Goal: Information Seeking & Learning: Understand process/instructions

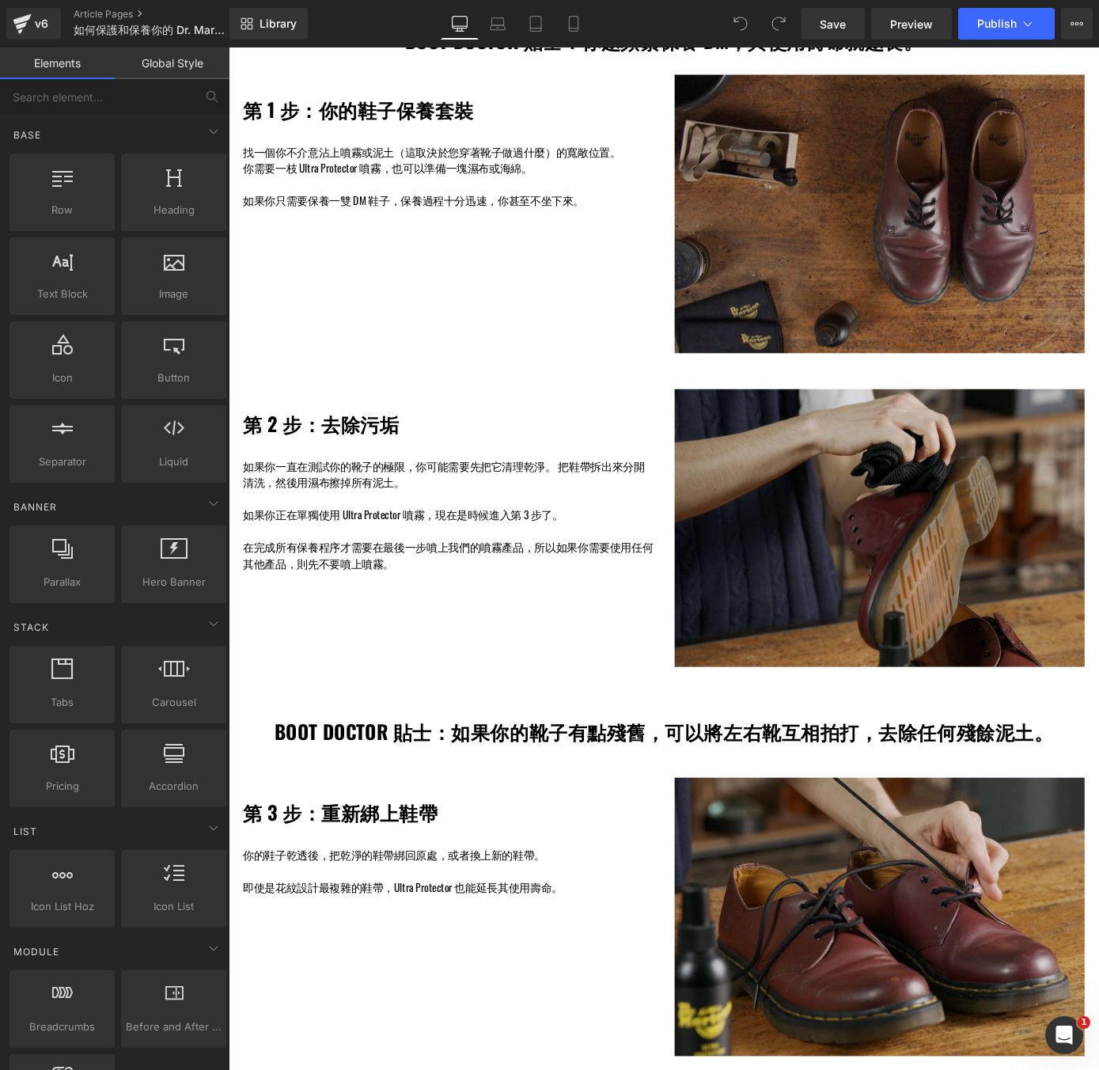
scroll to position [900, 0]
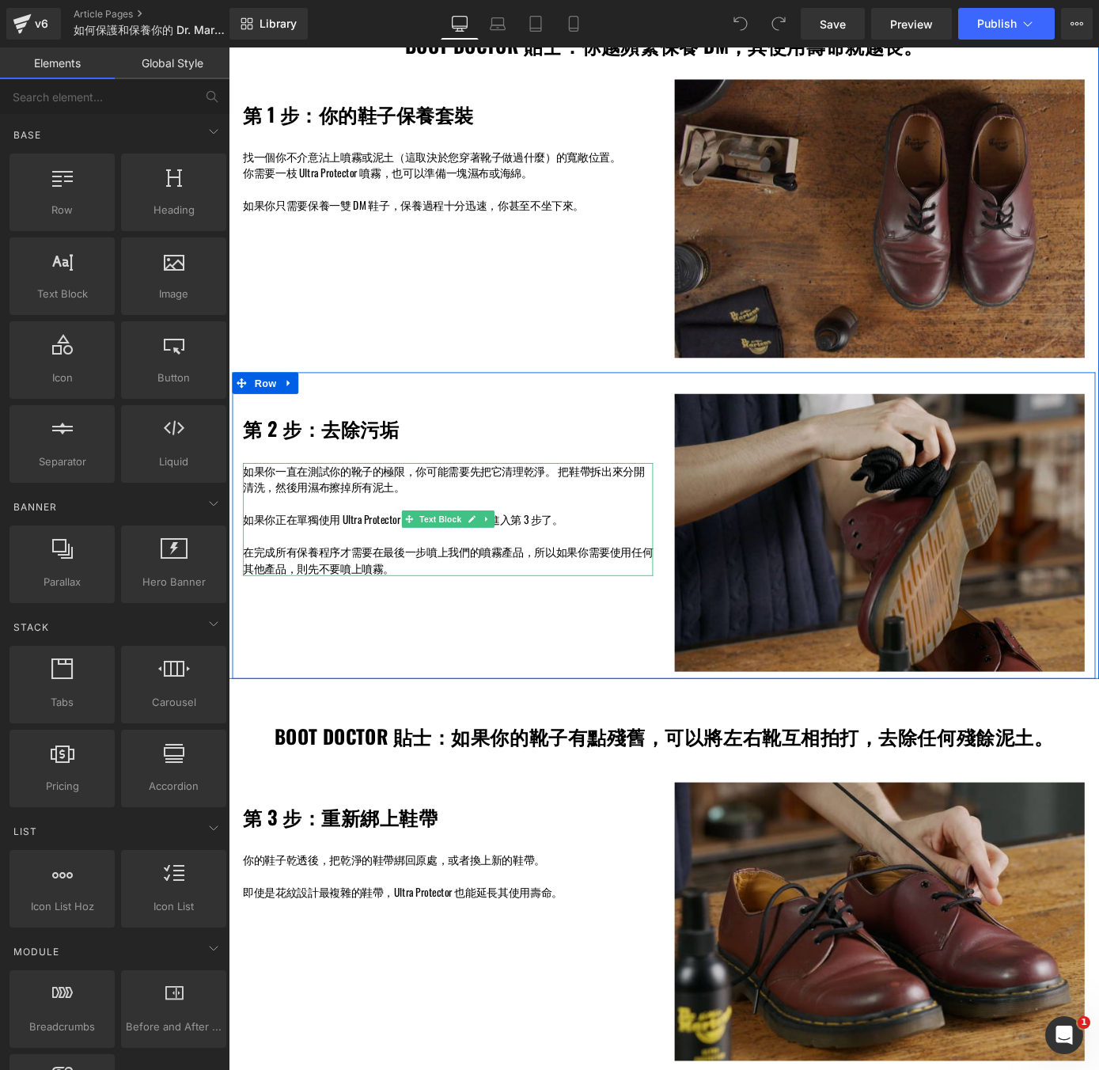
click at [449, 540] on p at bounding box center [469, 549] width 451 height 18
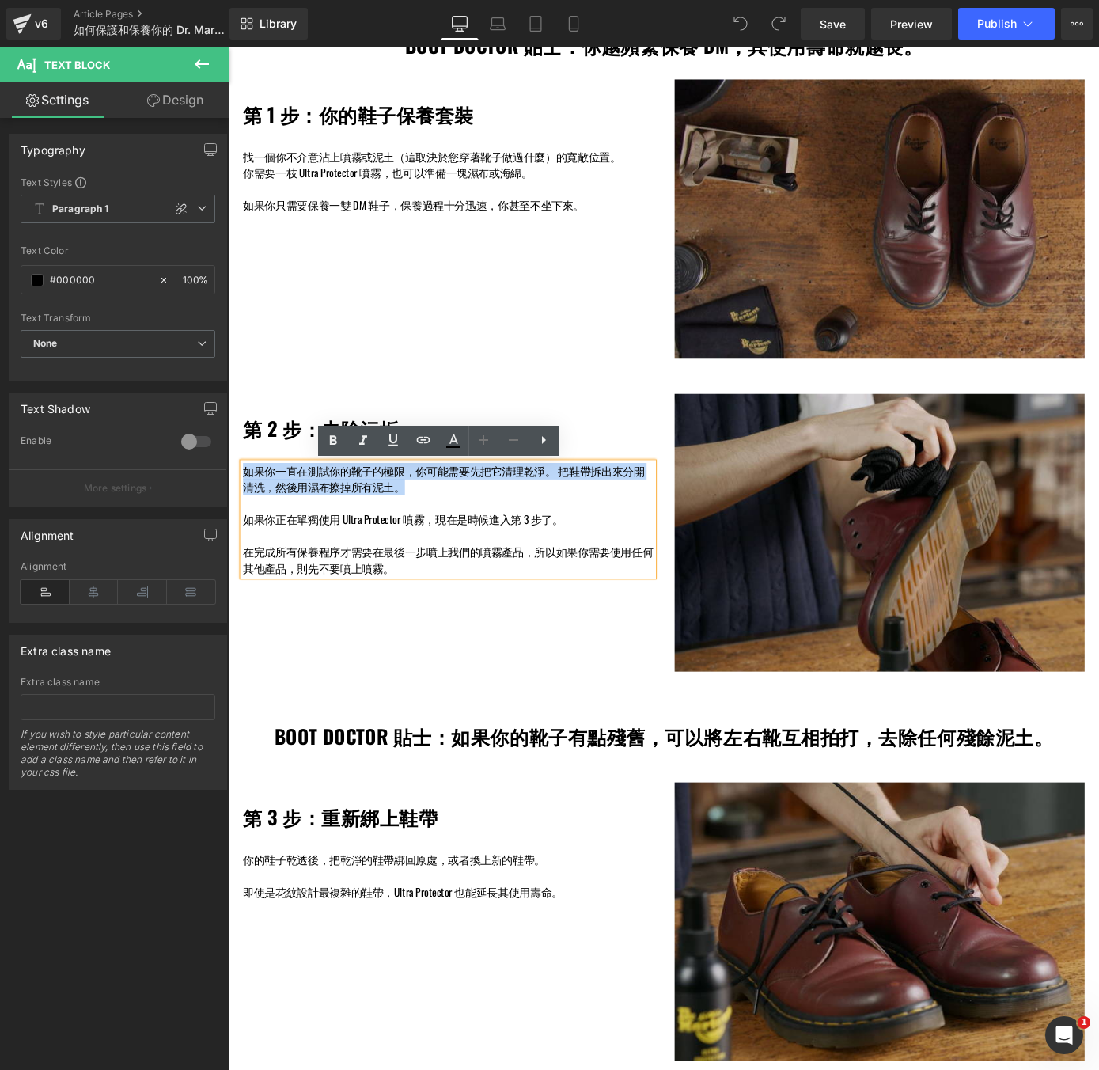
drag, startPoint x: 430, startPoint y: 531, endPoint x: 236, endPoint y: 515, distance: 194.5
click at [236, 515] on div "第 2 步：去除污垢 Heading 如果你一直在測試你的靴子的極限，你可能需要先把它清理乾淨。 把鞋帶拆出來分開清洗，然後用濕布擦掉所有泥土。 如果你正在單…" at bounding box center [470, 529] width 475 height 201
copy p "如果你一直在測試你的靴子的極限，你可能需要先把它清理乾淨。 把鞋帶拆出來分開清洗，然後用濕布擦掉所有泥土。"
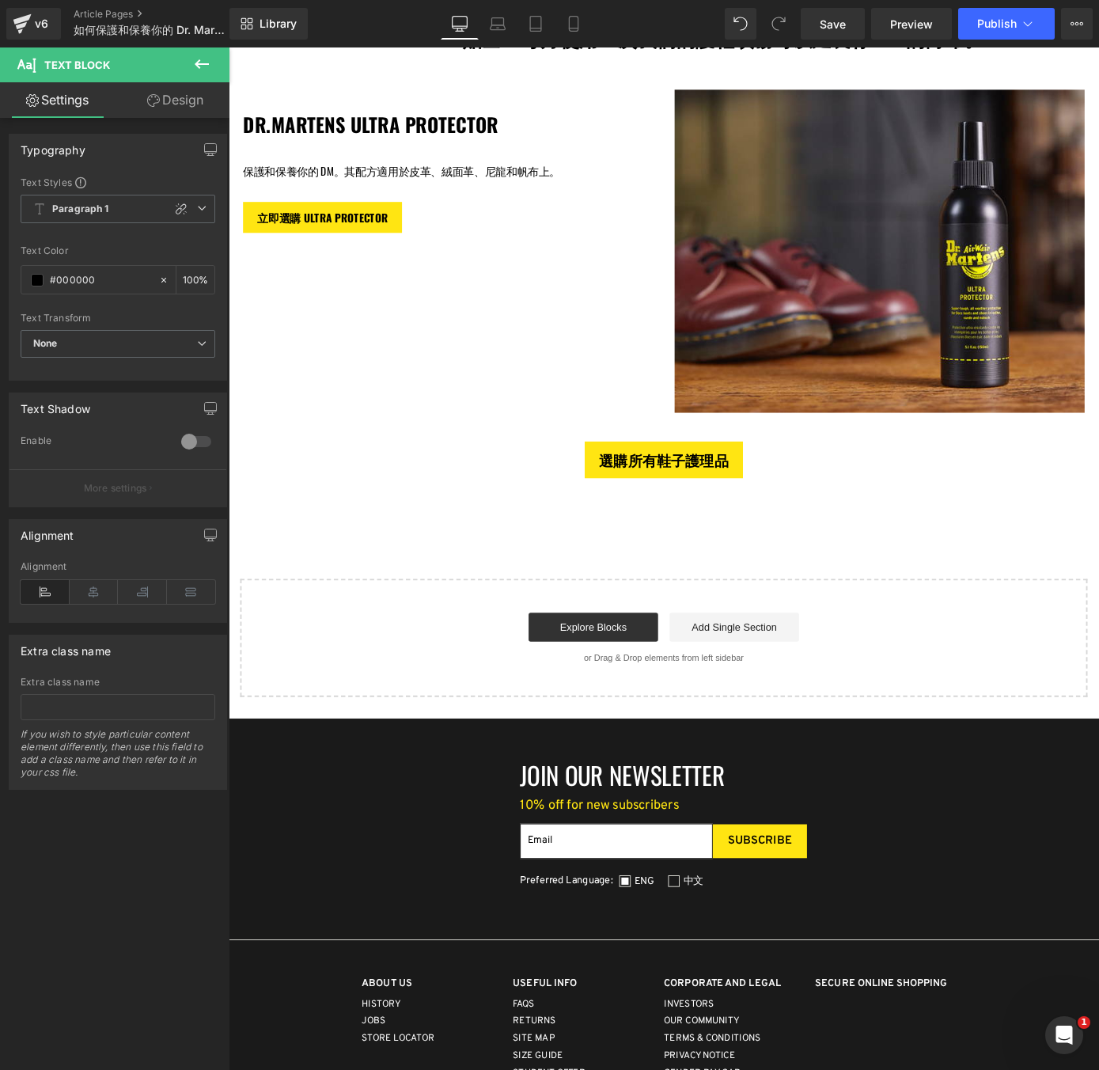
scroll to position [2392, 0]
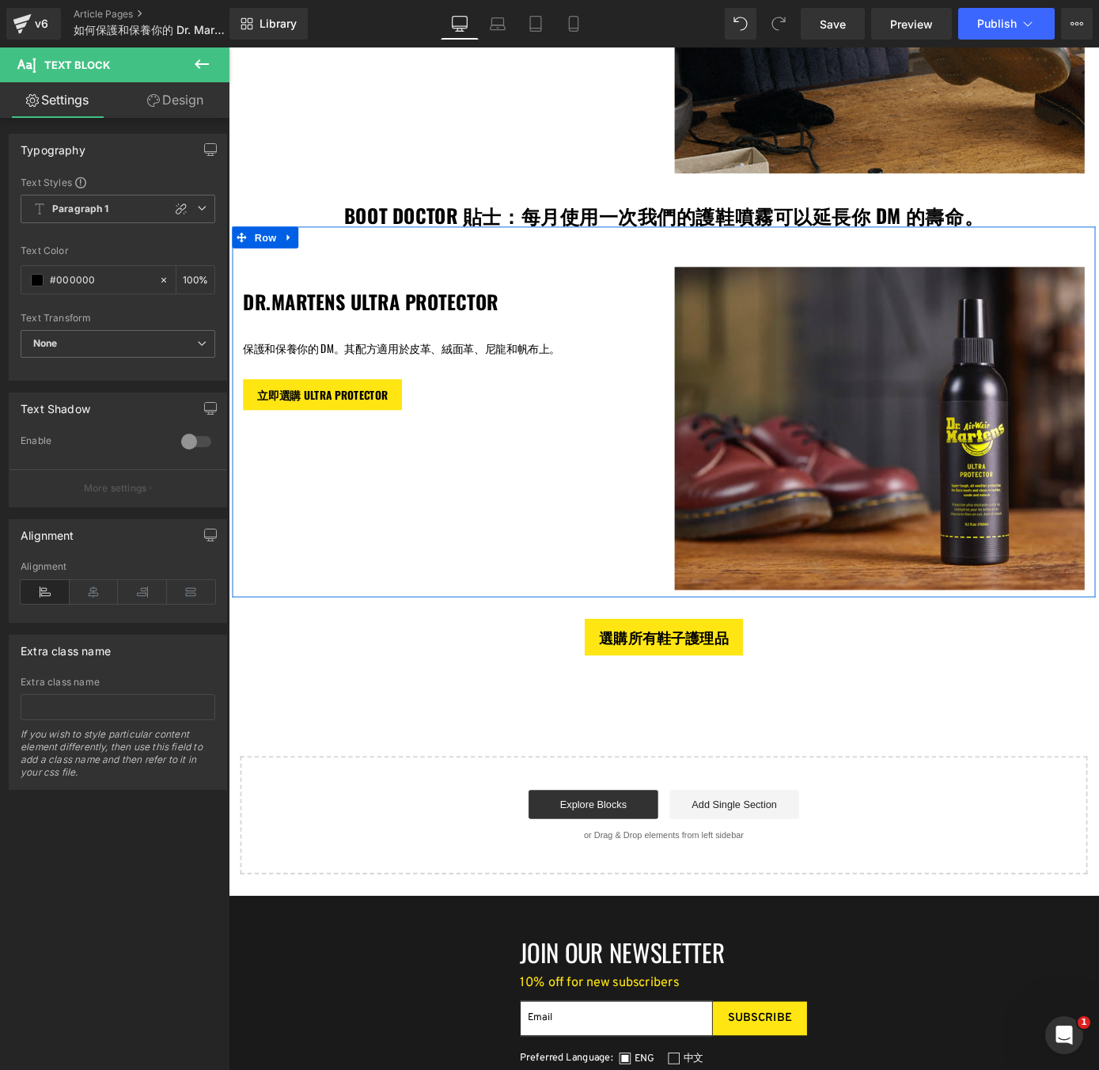
click at [432, 362] on div "DR.MARTENS ULTRA PROTECTOR Heading Text Block 保護和保養你的 DM。其配方適用於皮革、絨面革、尼龍和帆布上。 T…" at bounding box center [470, 367] width 475 height 157
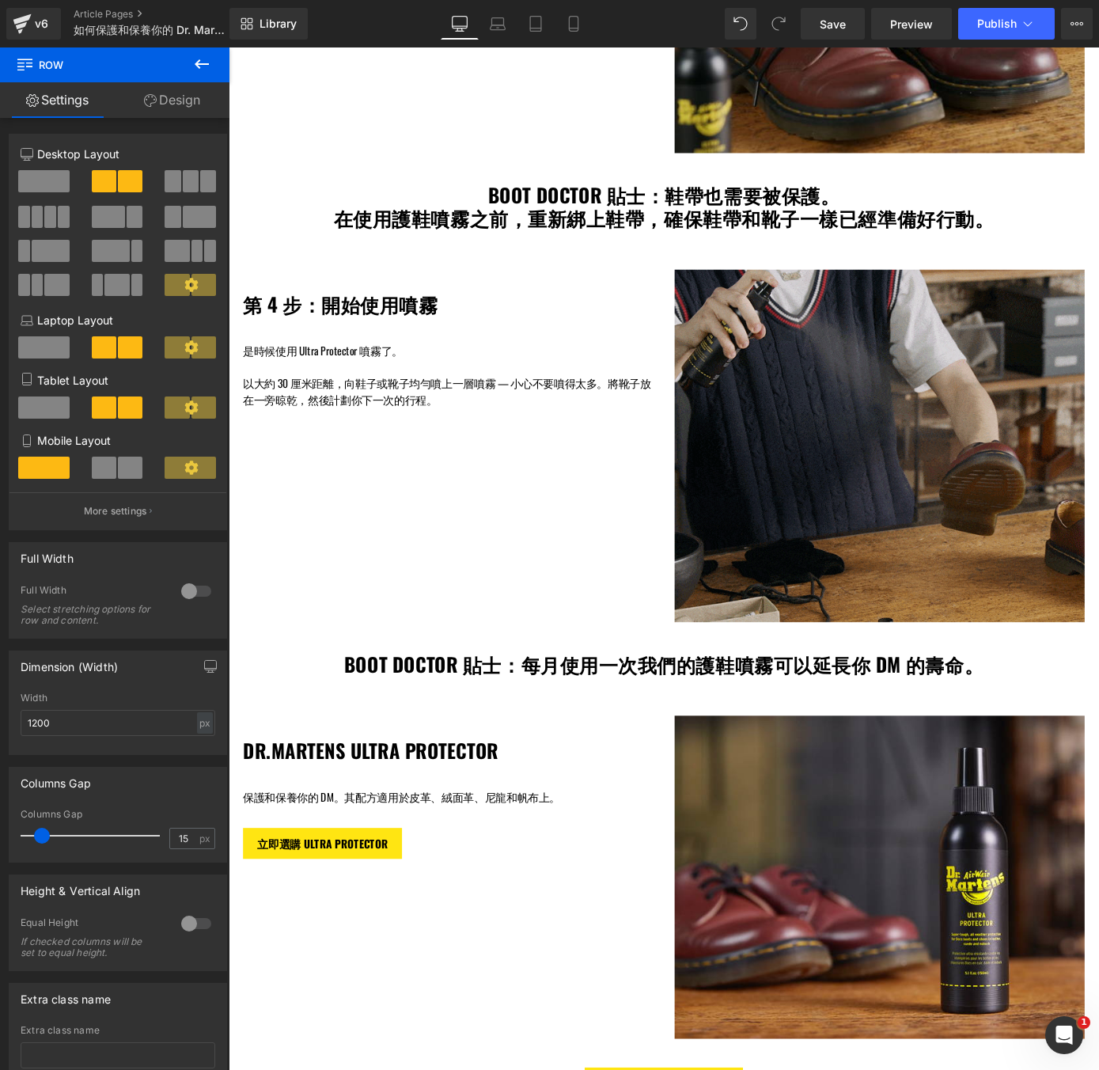
scroll to position [1897, 0]
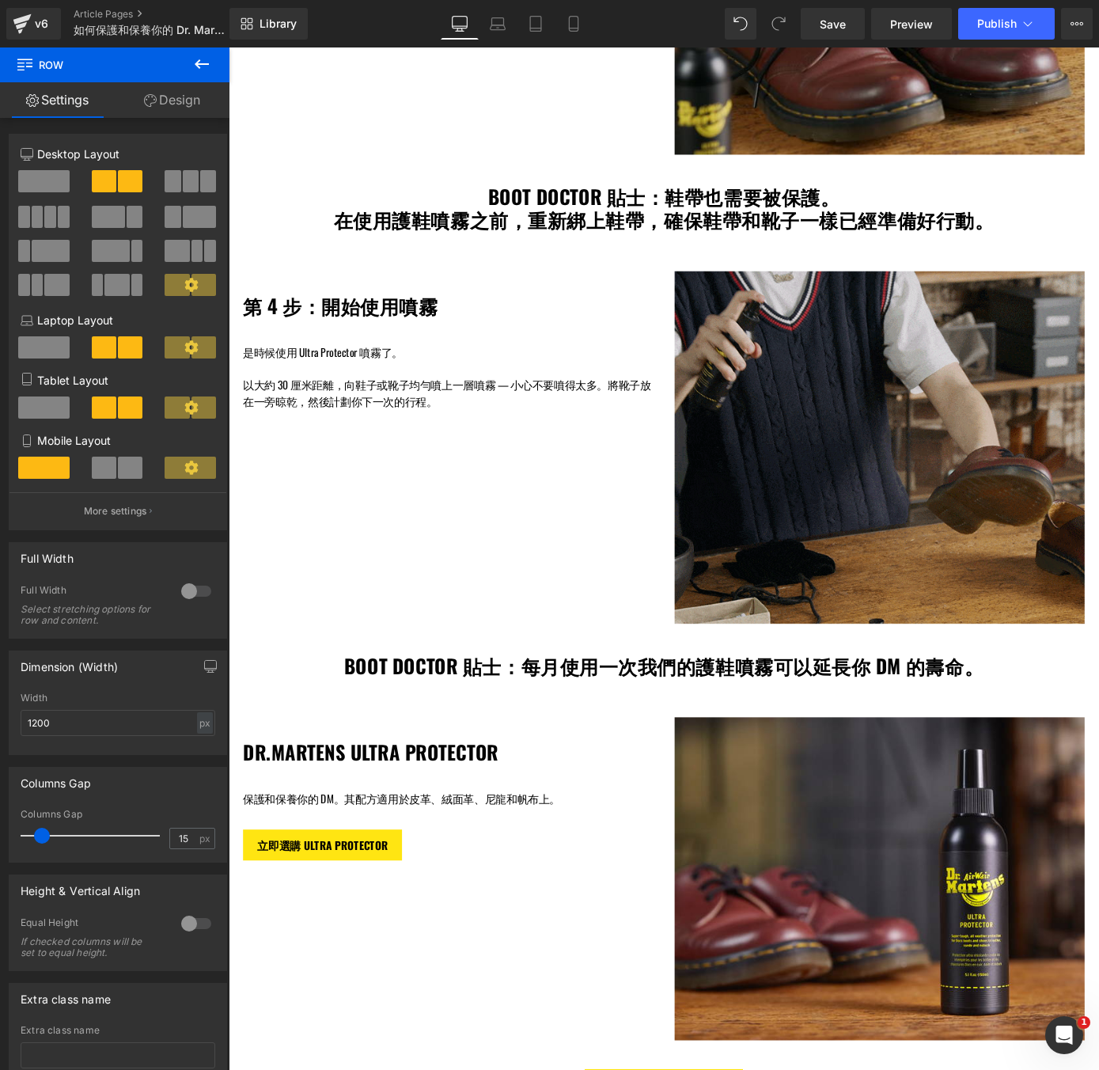
click at [441, 376] on div "是時候使用 Ultra Protector 噴霧了。 以大約 30 厘米距離，向鞋子或靴子均勻噴上一層噴霧 — 小心不要噴得太多。將靴子放在一旁晾乾，然後計劃…" at bounding box center [469, 408] width 451 height 71
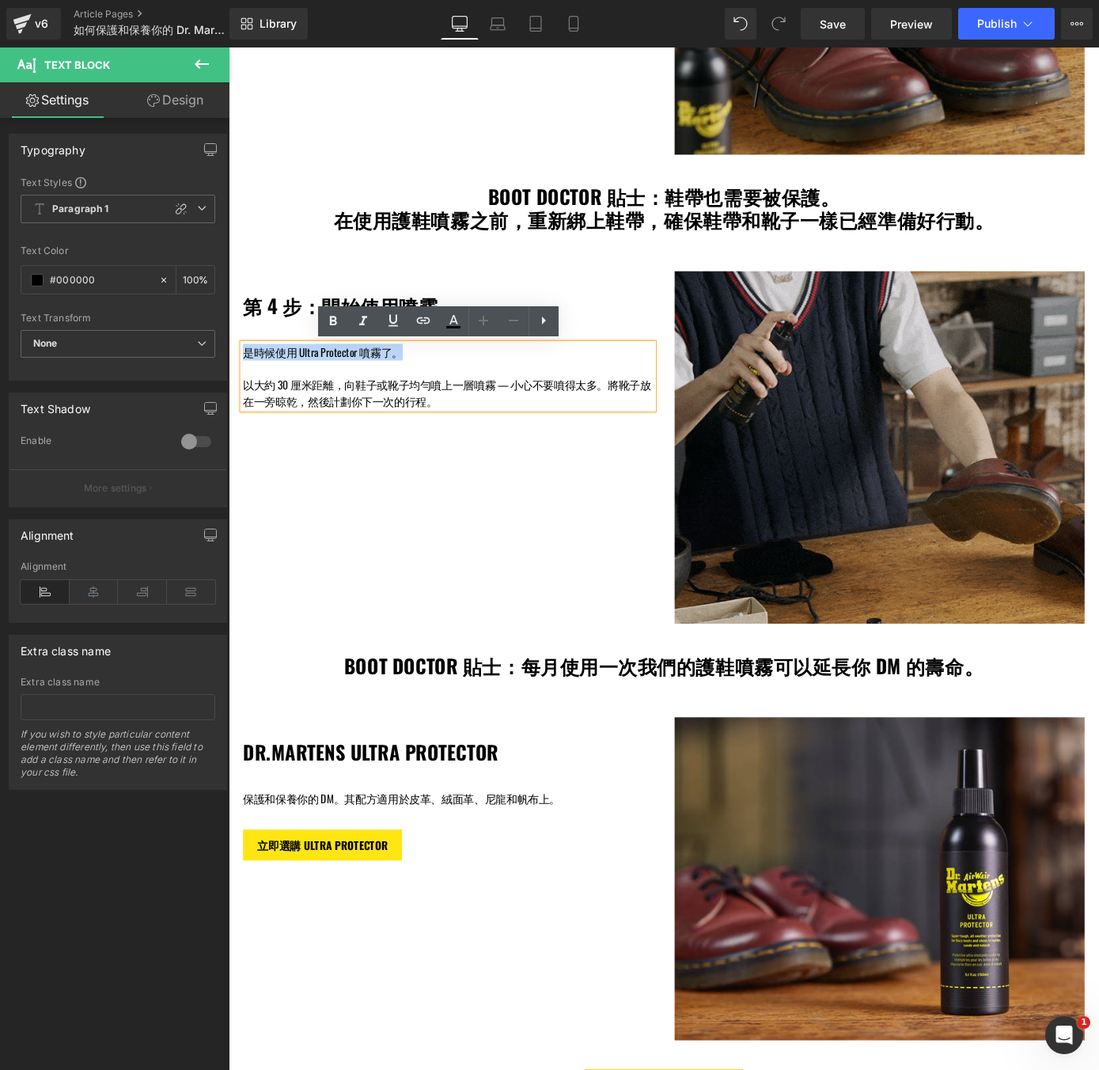
drag, startPoint x: 430, startPoint y: 382, endPoint x: 248, endPoint y: 384, distance: 181.2
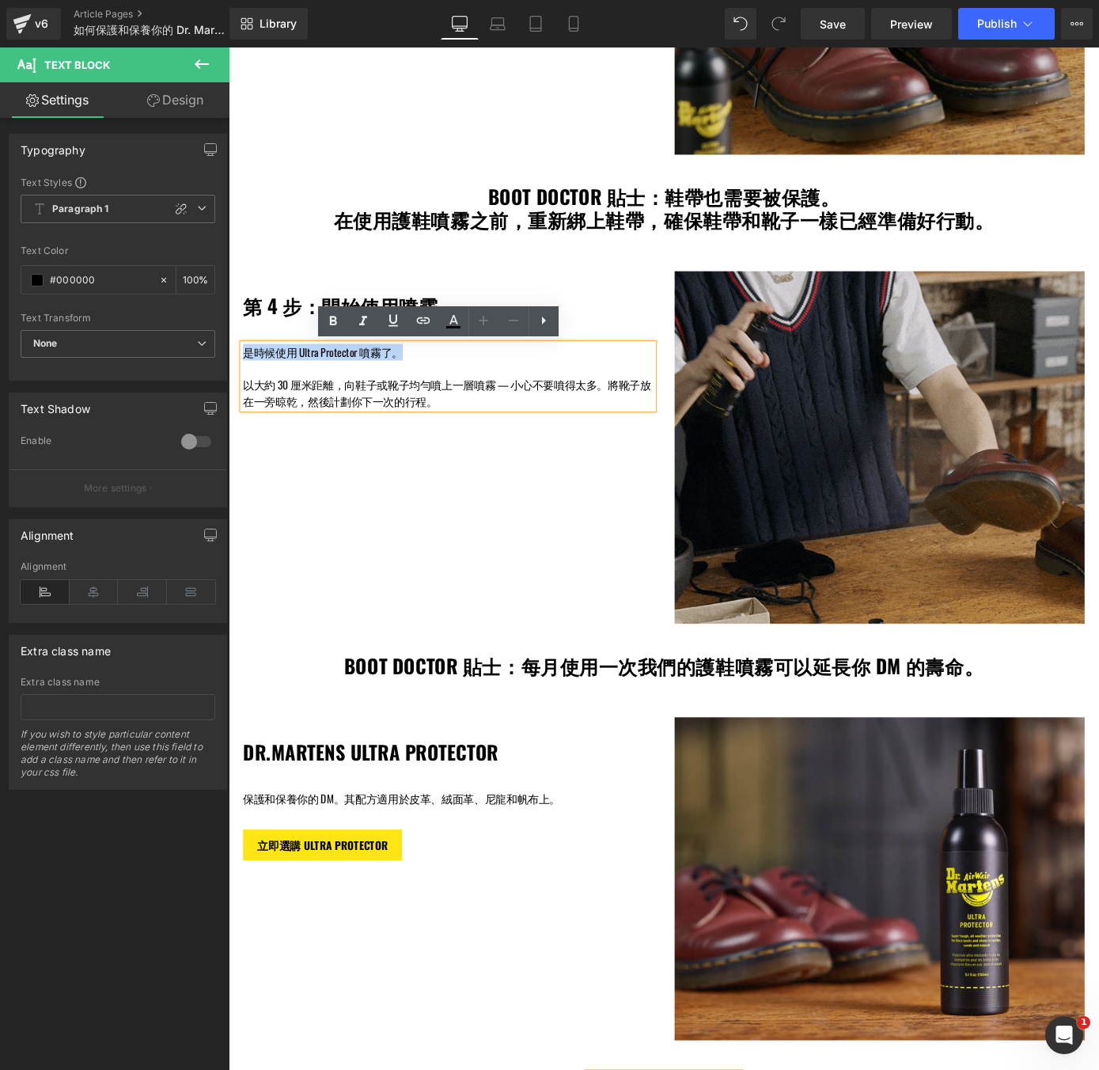
click at [248, 384] on p "是時候使用 Ultra Protector 噴霧了。" at bounding box center [469, 382] width 451 height 18
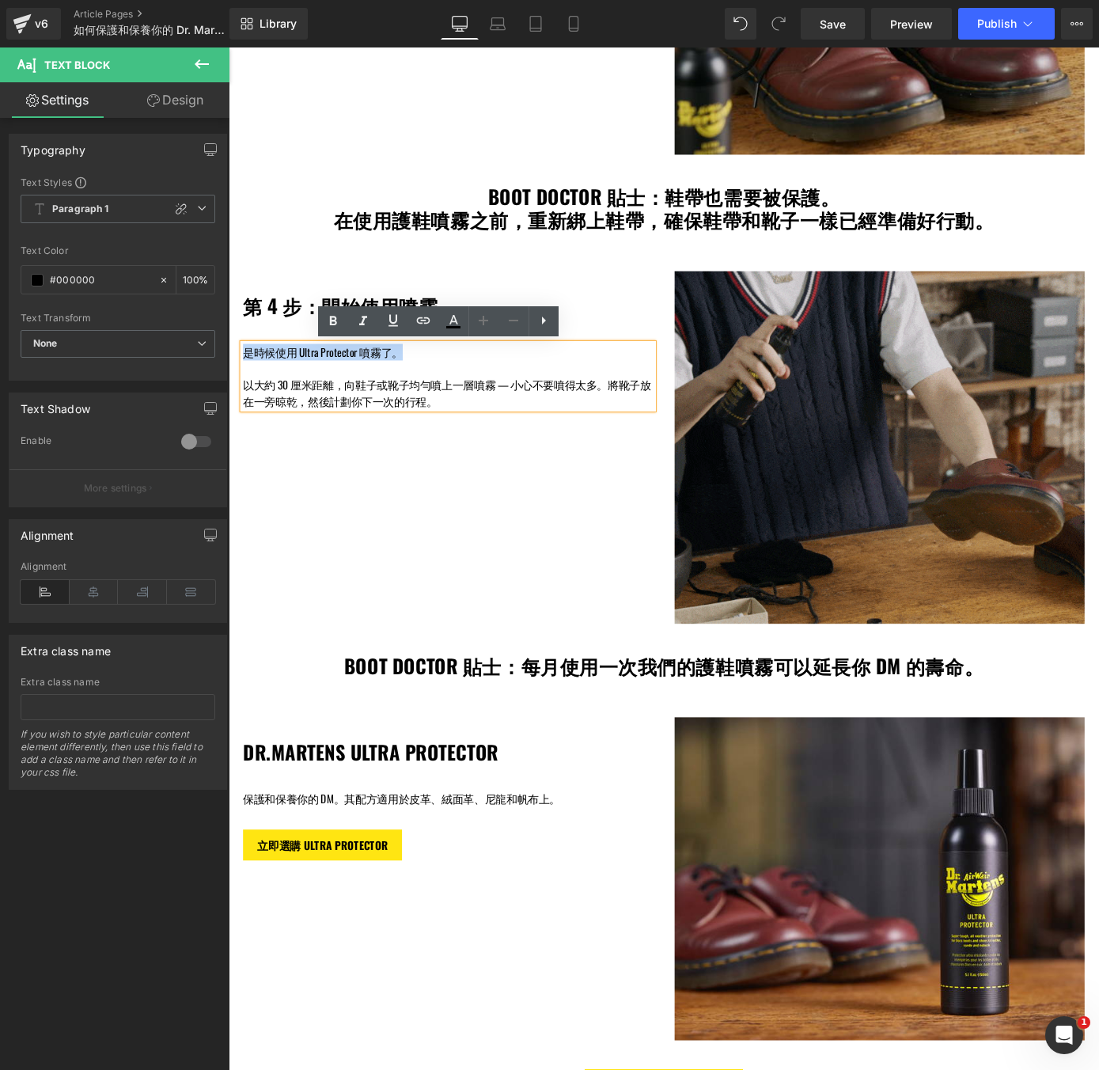
copy p "是時候使用 Ultra Protector 噴霧了。"
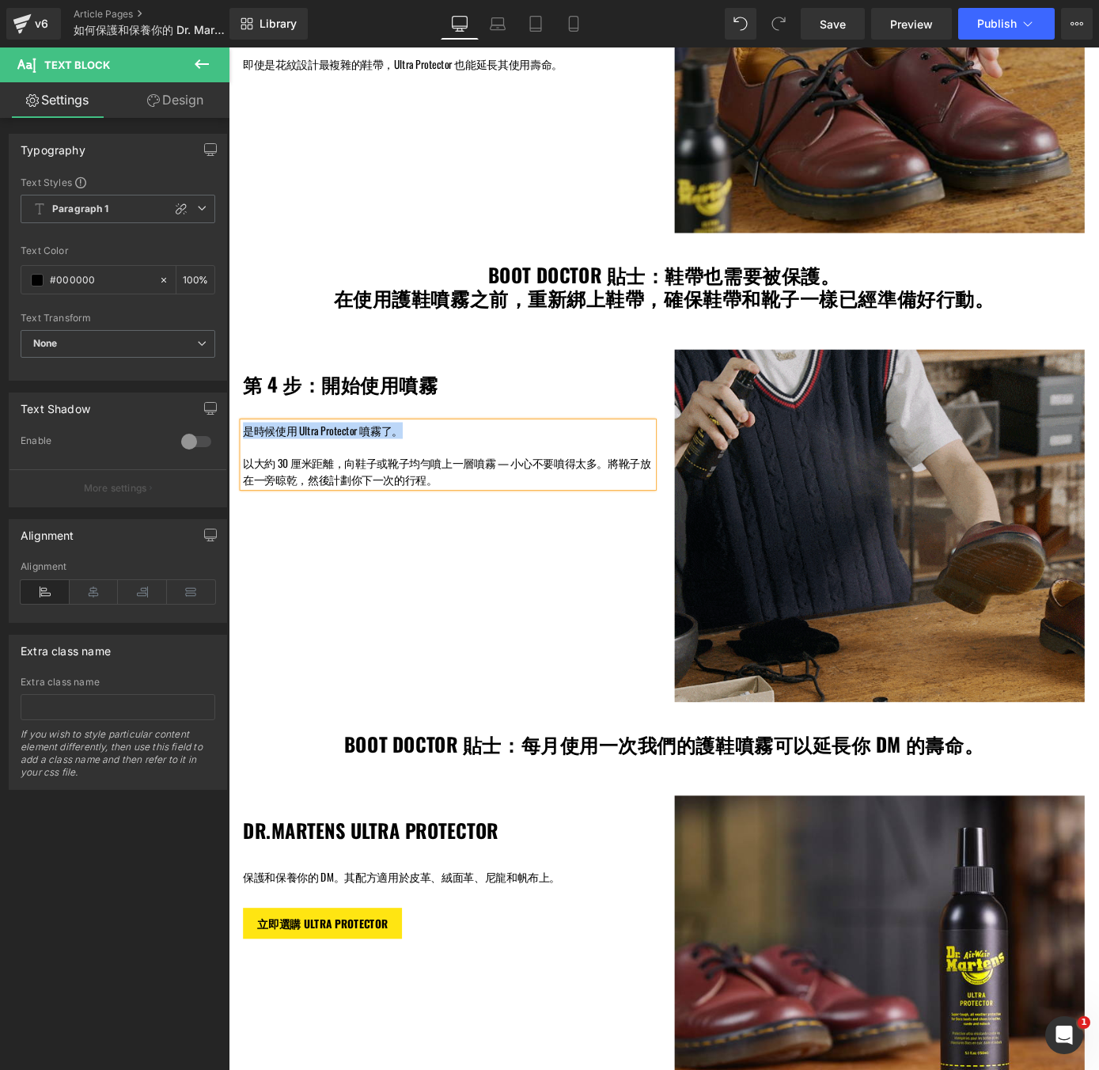
scroll to position [1820, 0]
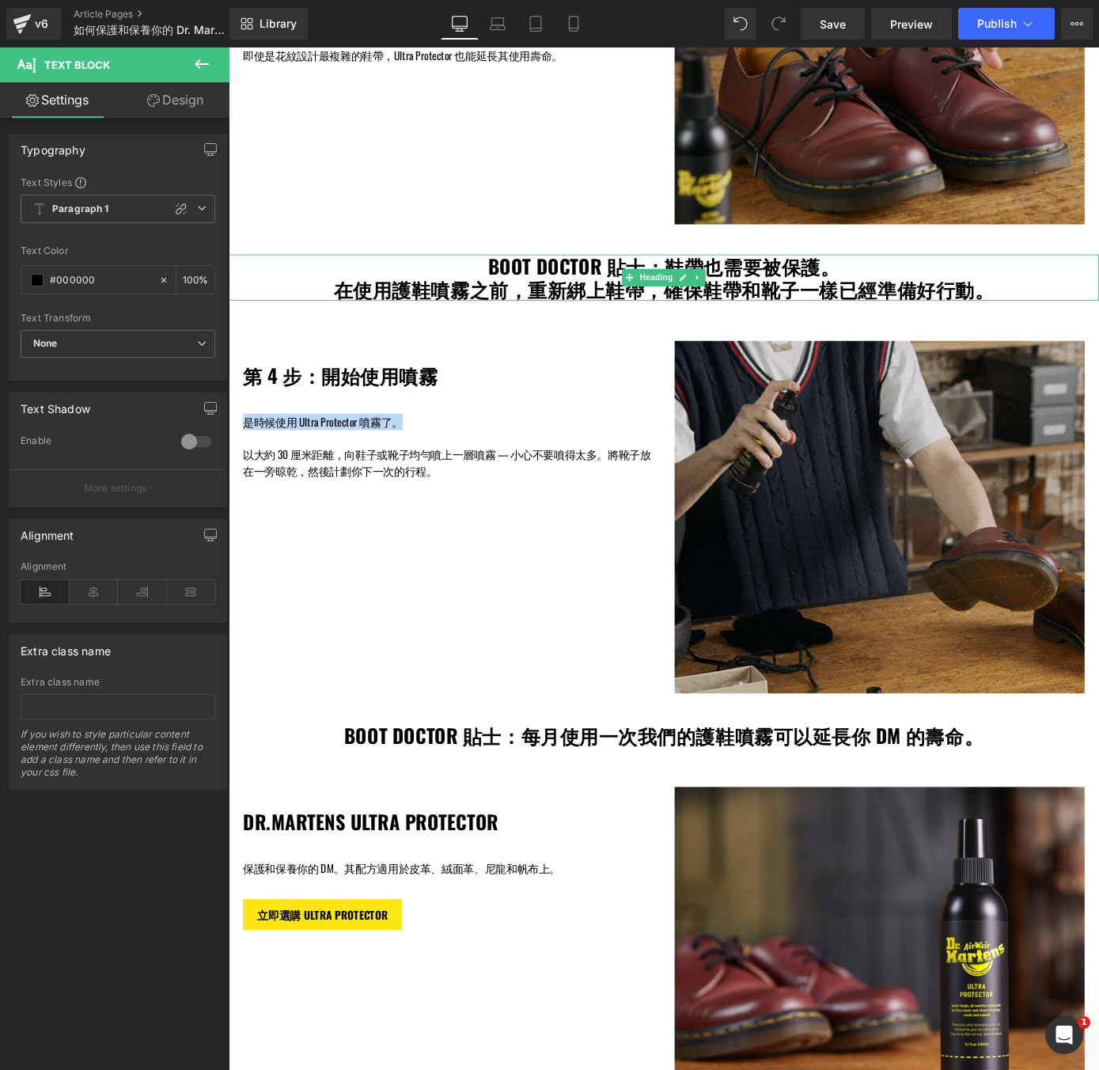
click at [346, 311] on h1 "在使用護鞋噴霧之前，重新綁上鞋帶，確保鞋帶和靴子一樣已經準備好行動。" at bounding box center [707, 313] width 932 height 25
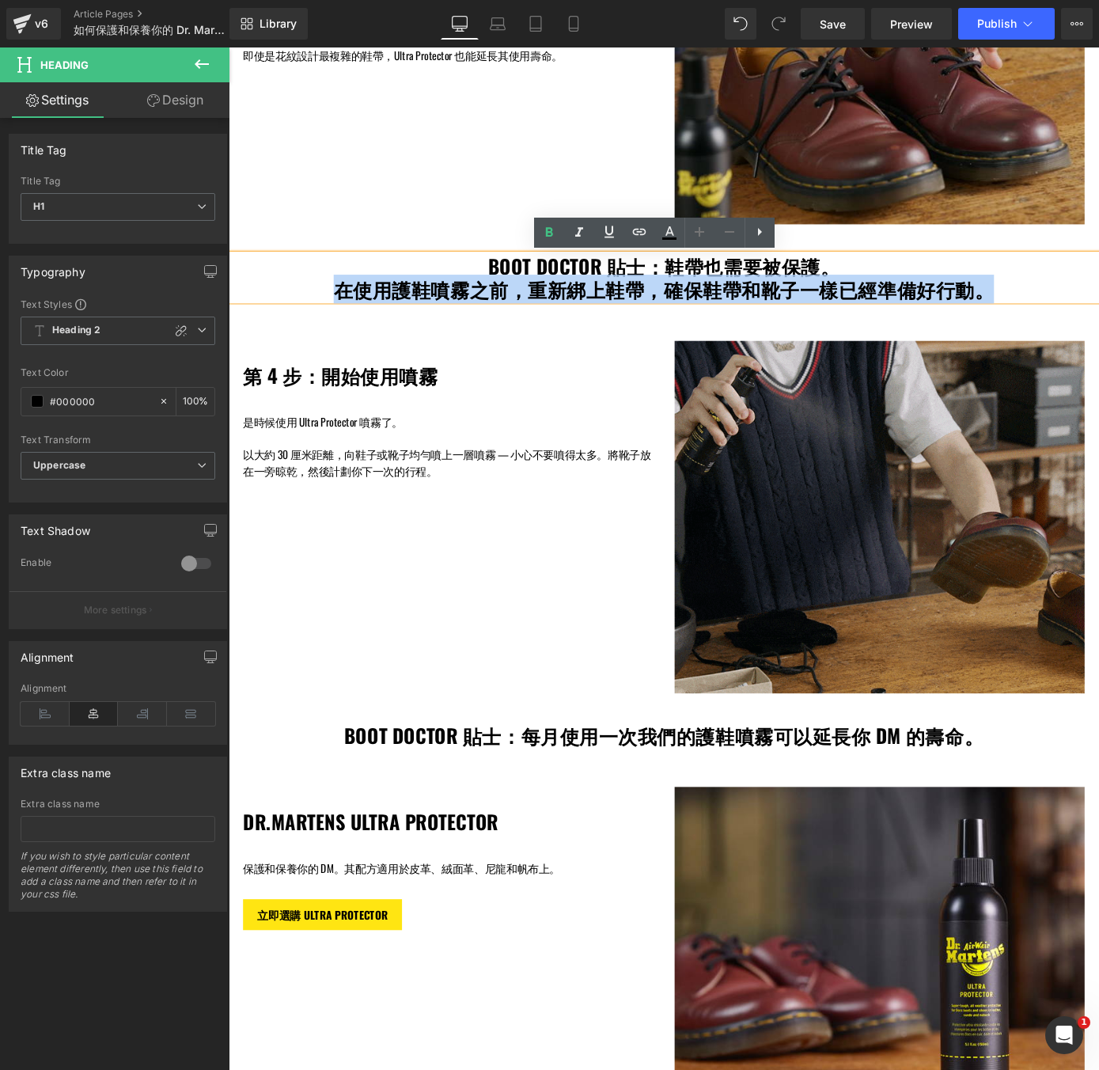
drag, startPoint x: 411, startPoint y: 311, endPoint x: 1085, endPoint y: 306, distance: 674.0
click at [1085, 306] on h1 "在使用護鞋噴霧之前，重新綁上鞋帶，確保鞋帶和靴子一樣已經準備好行動。" at bounding box center [707, 313] width 932 height 25
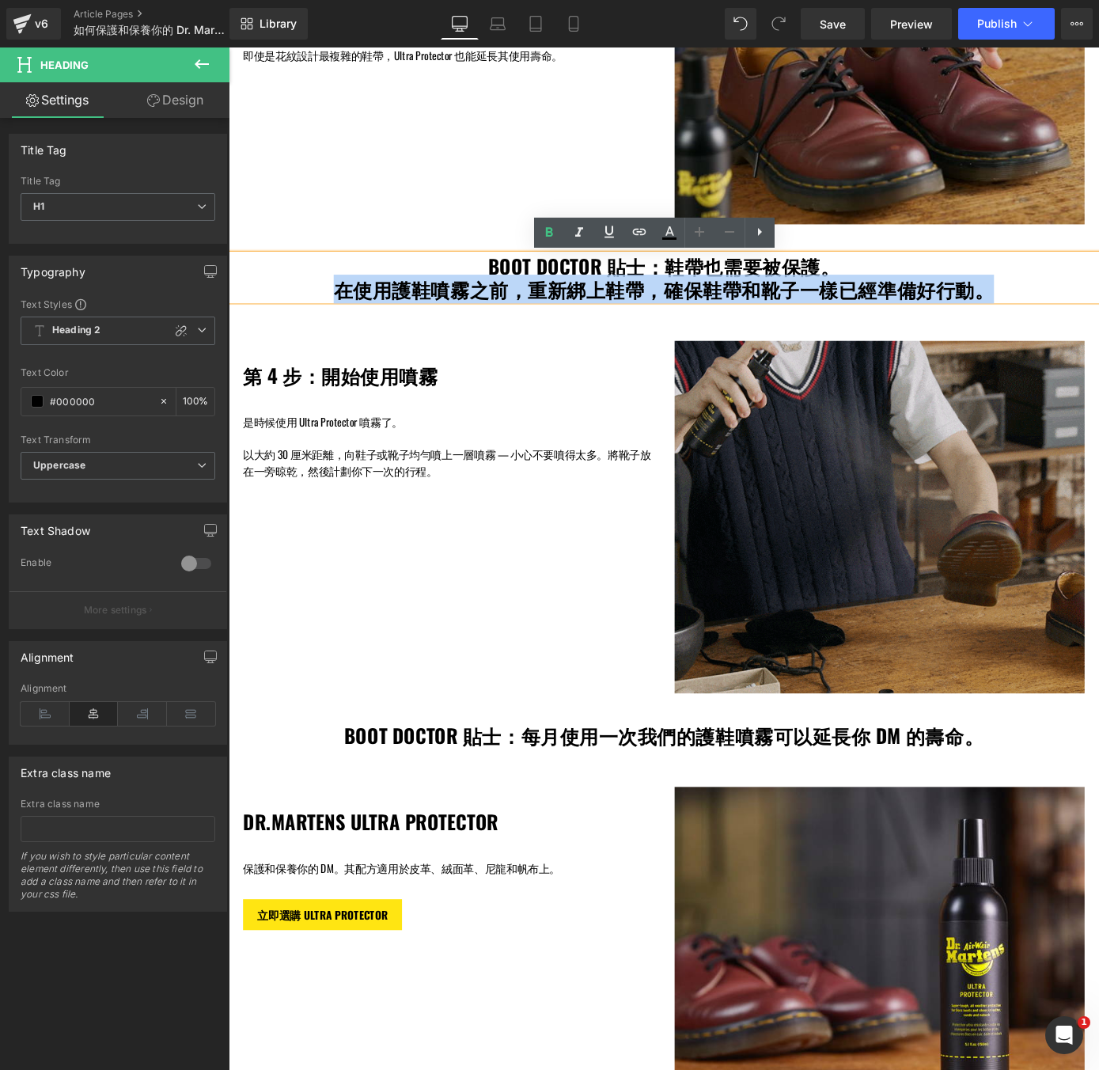
copy h1 "在使用護鞋噴霧之前，重新綁上鞋帶，確保鞋帶和靴子一樣已經準備好行動。"
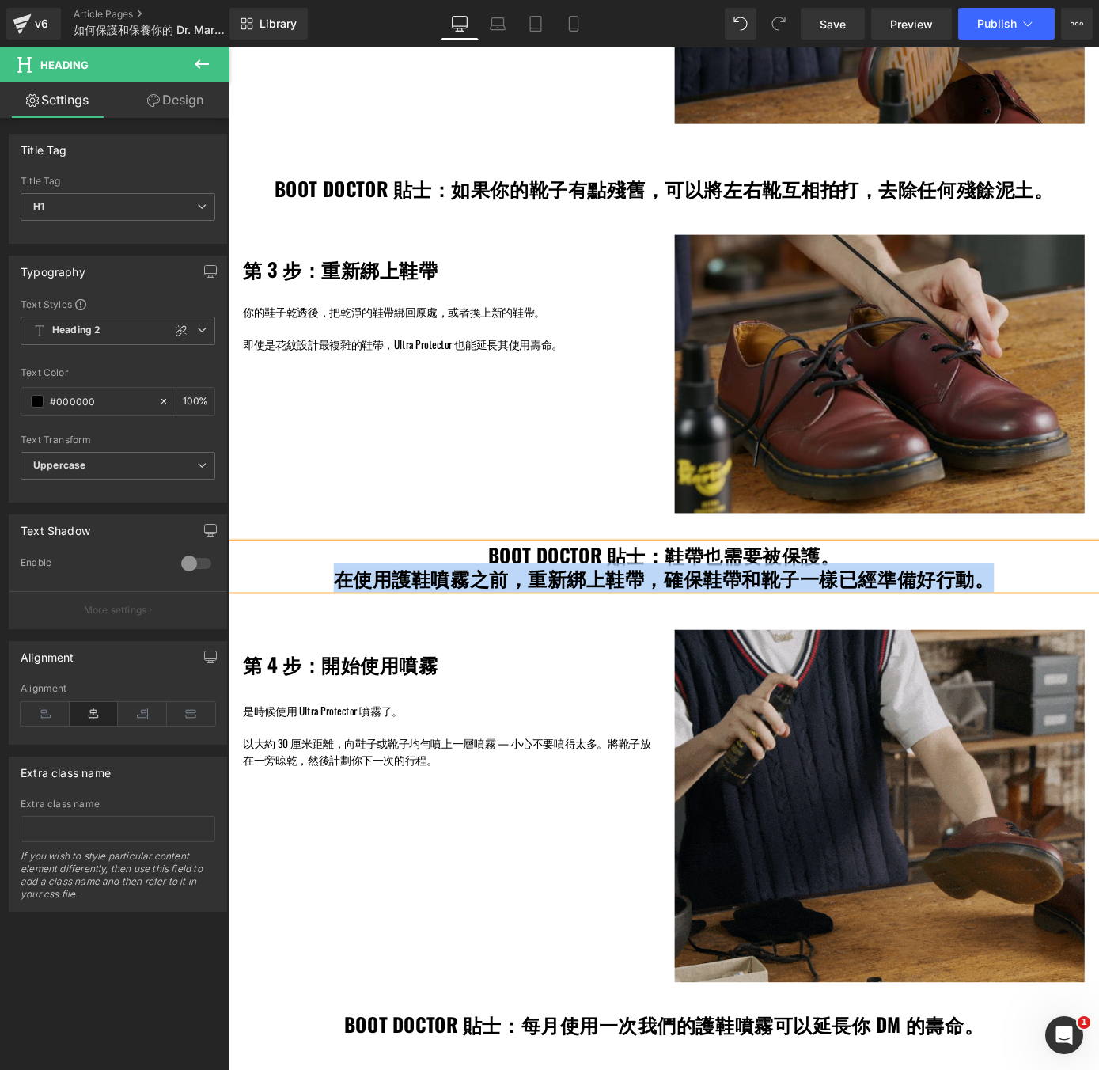
scroll to position [1278, 0]
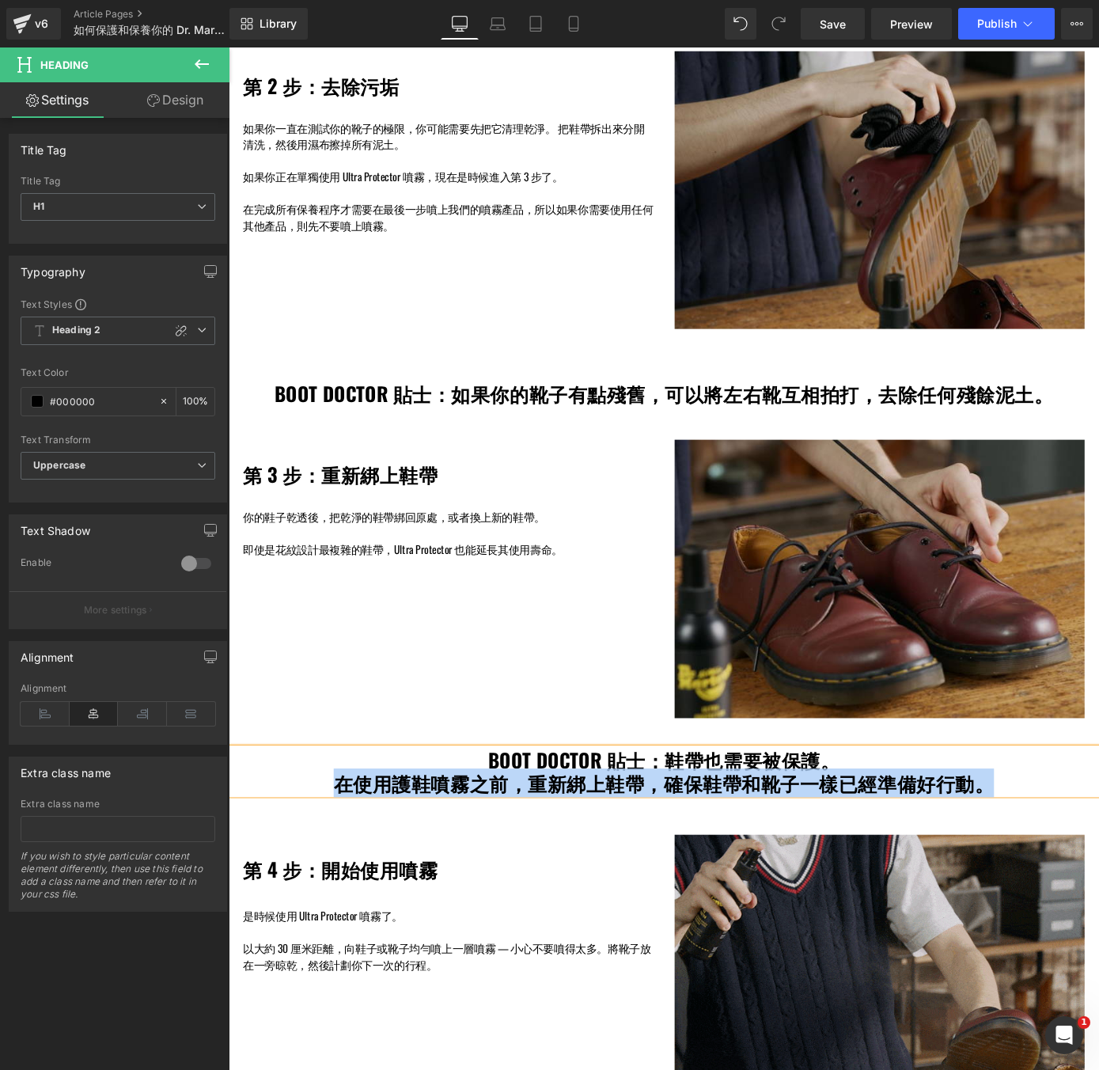
click at [998, 433] on h1 "BOOT DOCTOR 貼士：如果你的靴子有點殘舊，可以將左右靴互相拍打，去除任何殘餘泥土。" at bounding box center [707, 427] width 932 height 25
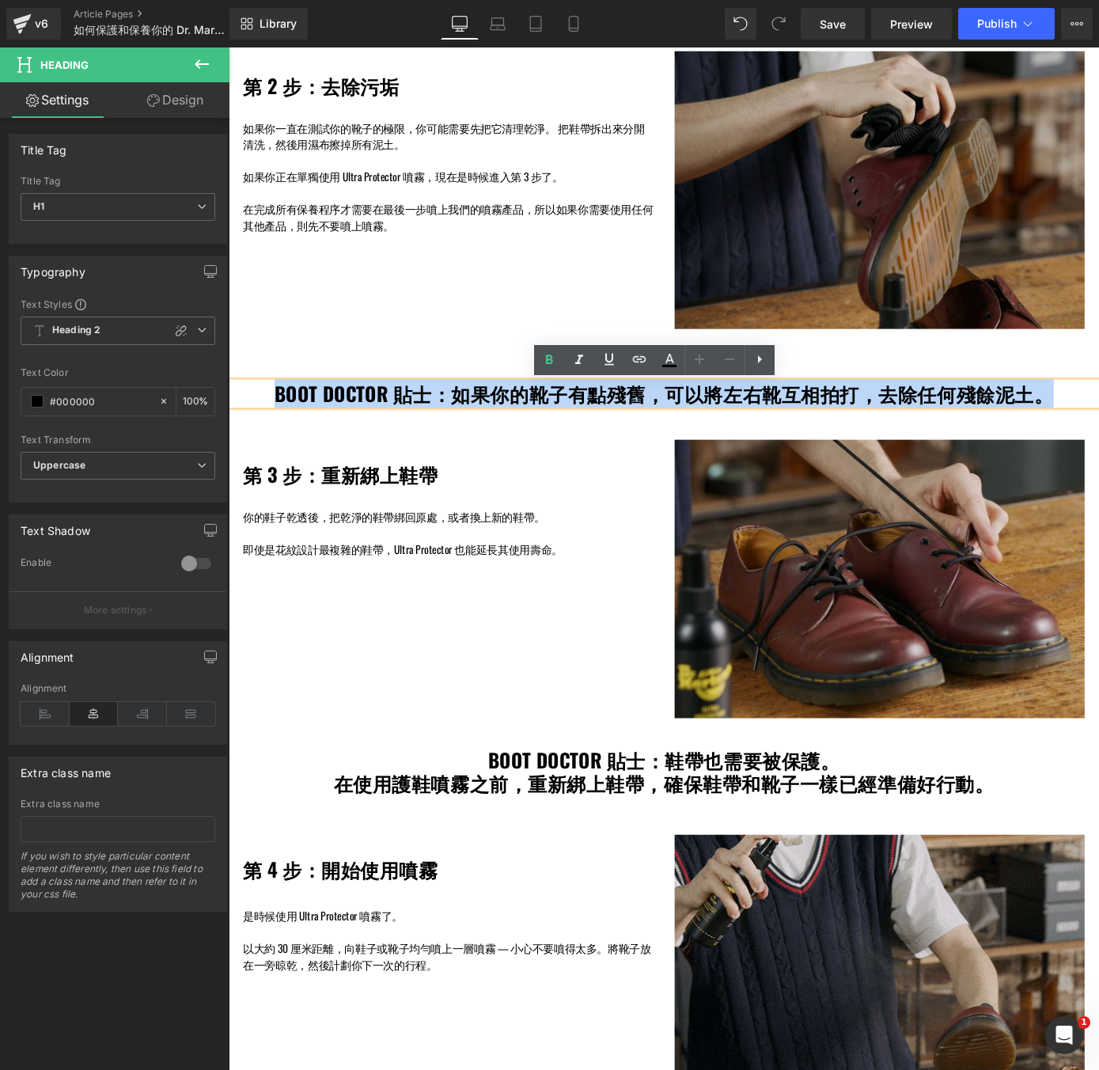
drag, startPoint x: 1133, startPoint y: 429, endPoint x: 296, endPoint y: 408, distance: 837.2
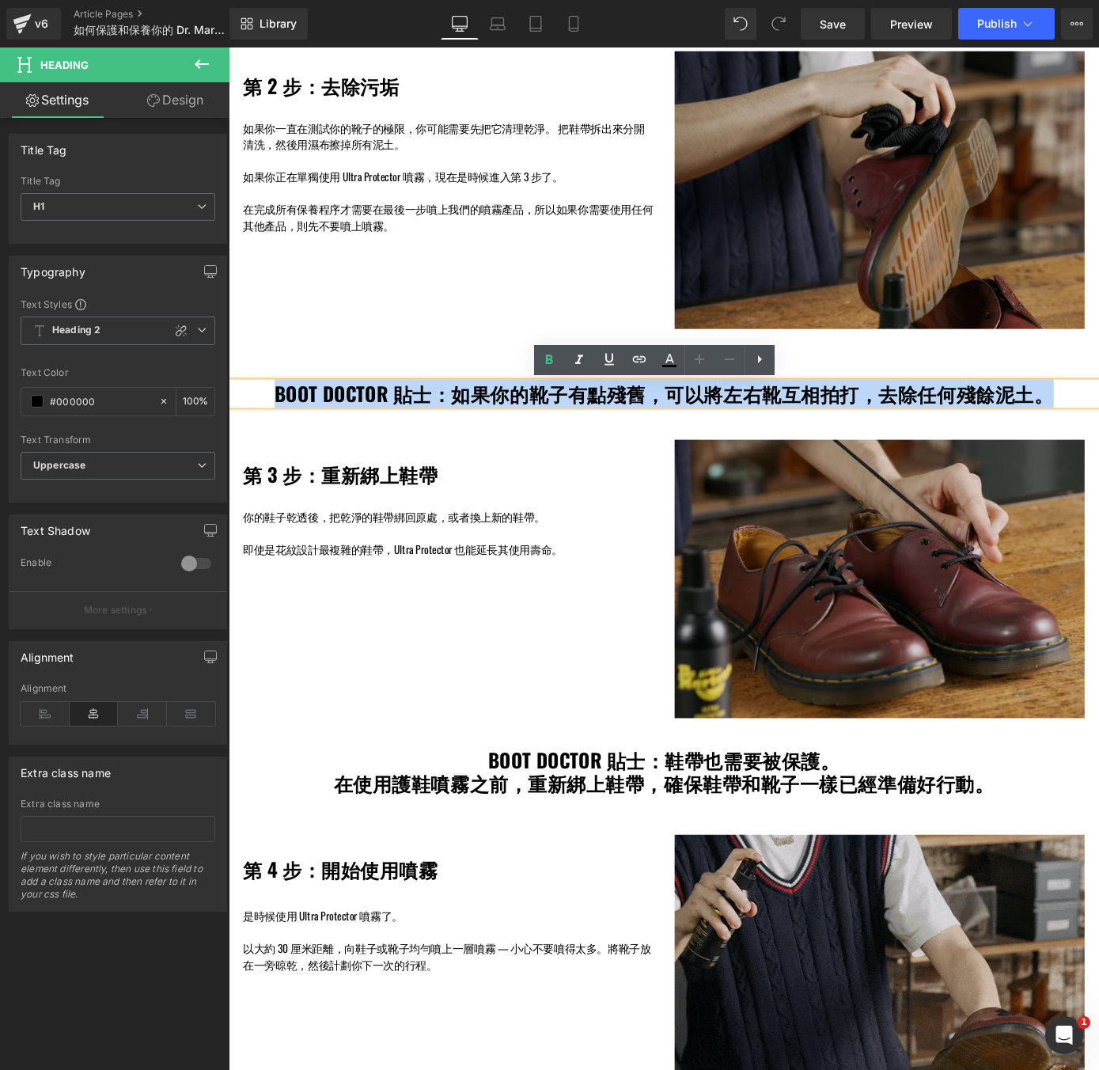
click at [296, 408] on div "如何保護和保養你的 Dr. Martens 靴子和鞋子 Heading Row Hero Banner BOOT DOCTOR 說： 我們的 ULTRA PR…" at bounding box center [707, 478] width 957 height 3185
copy h1 "BOOT DOCTOR 貼士：如果你的靴子有點殘舊，可以將左右靴互相拍打，去除任何殘餘泥土。"
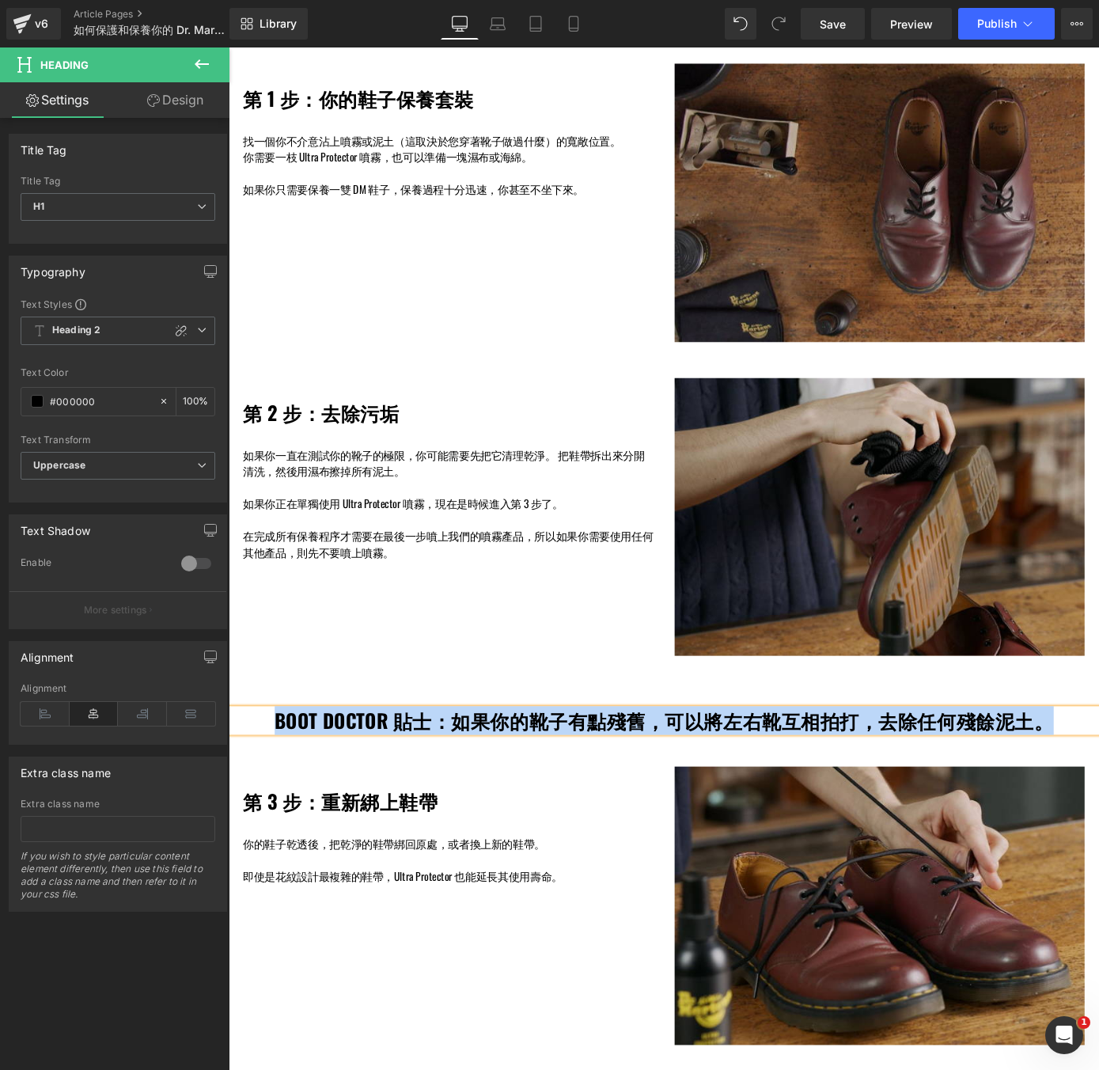
scroll to position [1023, 0]
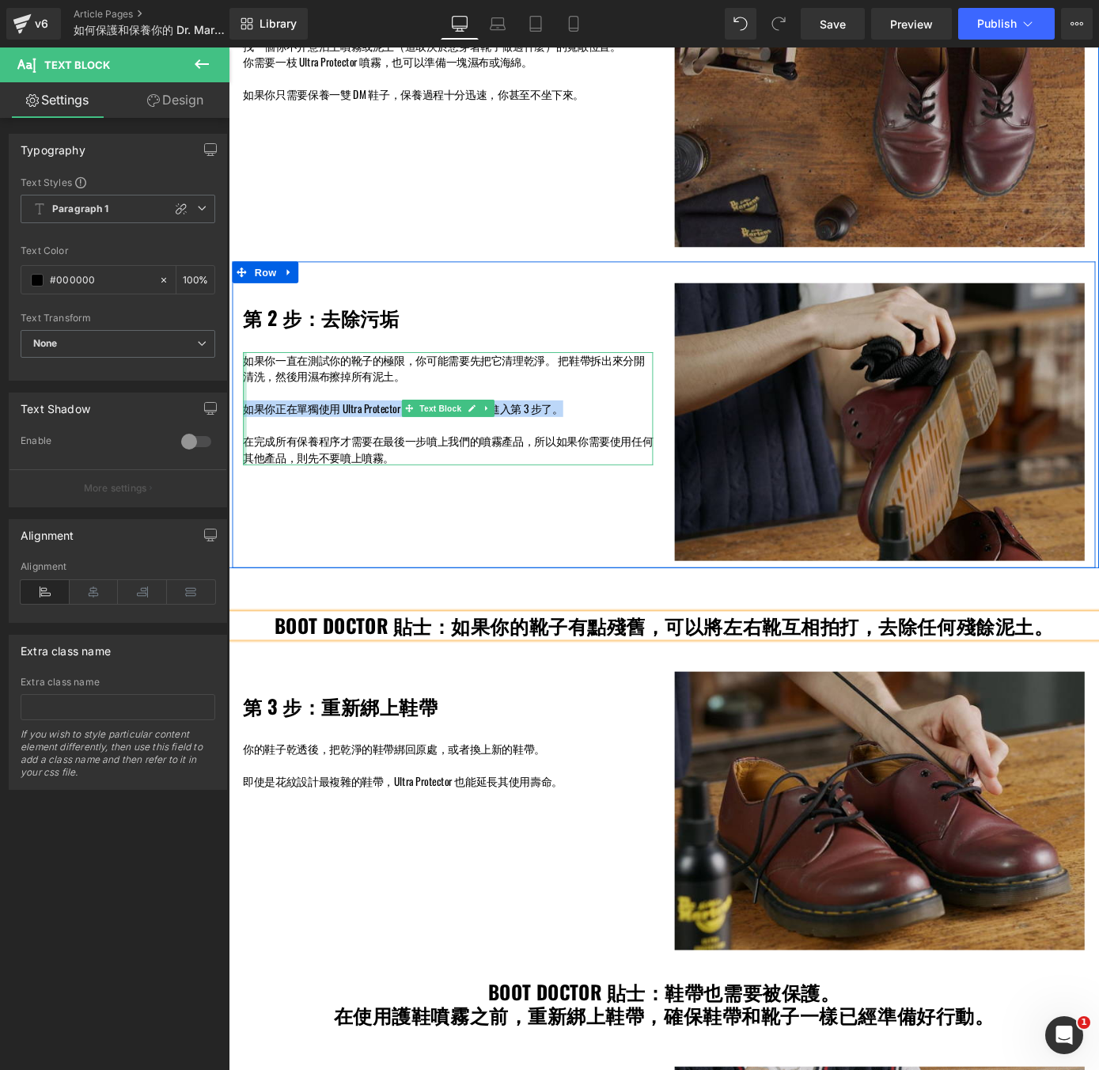
drag, startPoint x: 626, startPoint y: 448, endPoint x: 246, endPoint y: 447, distance: 379.7
click at [246, 447] on div "如果你一直在測試你的靴子的極限，你可能需要先把它清理乾淨。 把鞋帶拆出來分開清洗，然後用濕布擦掉所有泥土。 如果你正在單獨使用 Ultra Protector…" at bounding box center [469, 444] width 451 height 125
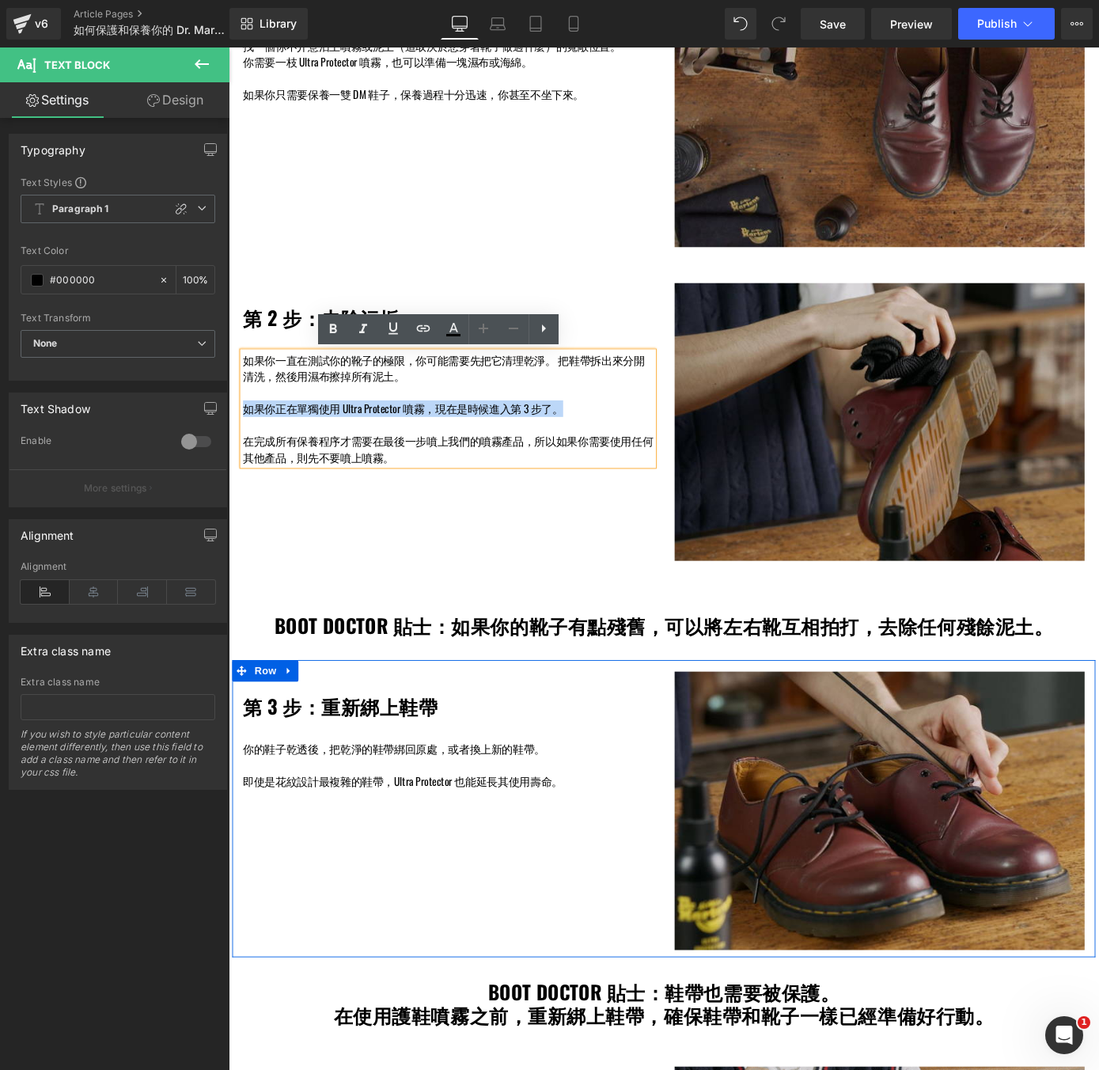
copy p "如果你正在單獨使用 Ultra Protector 噴霧，現在是時候進入第 3 步了。"
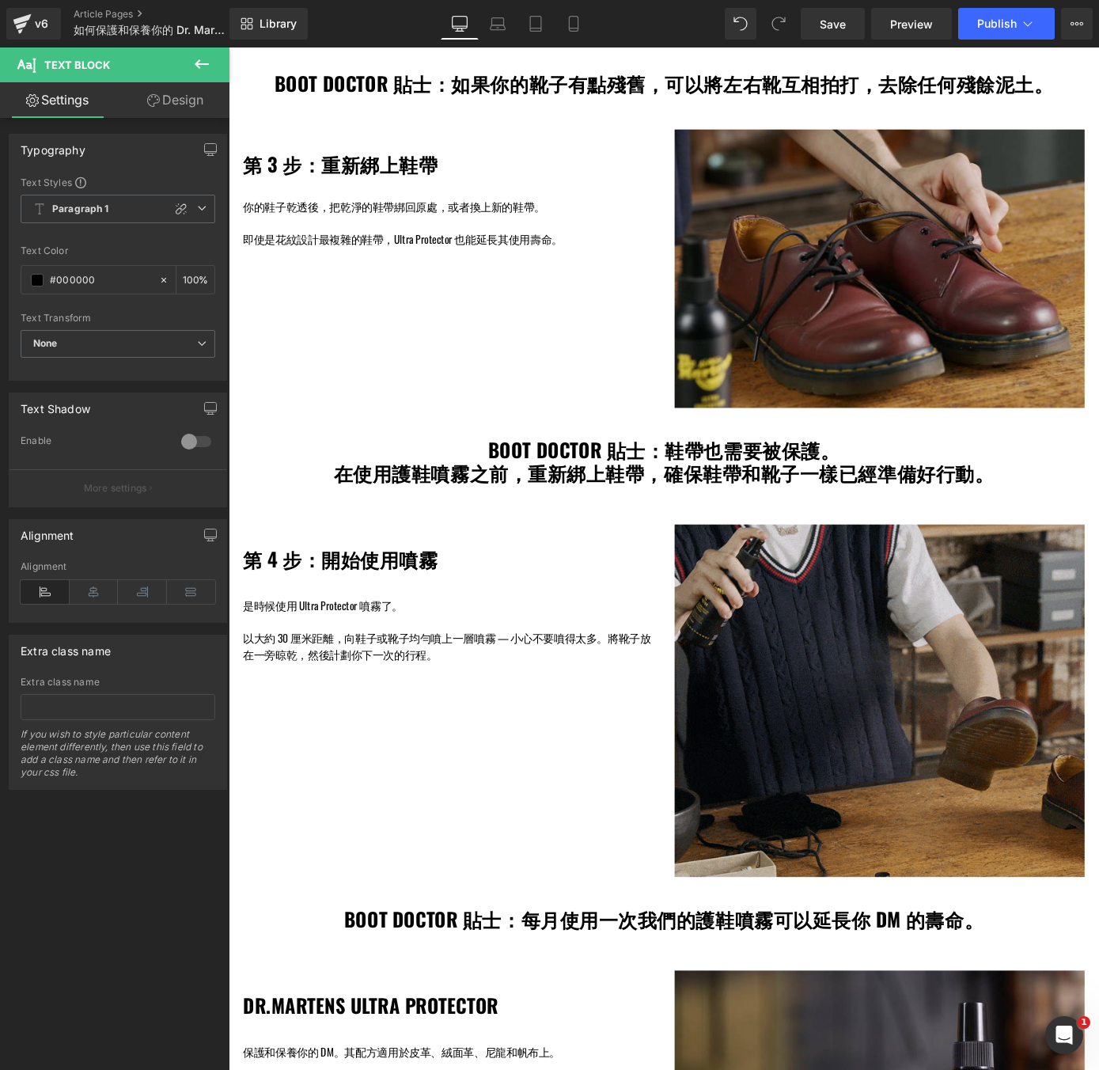
scroll to position [1638, 0]
